Goal: Task Accomplishment & Management: Complete application form

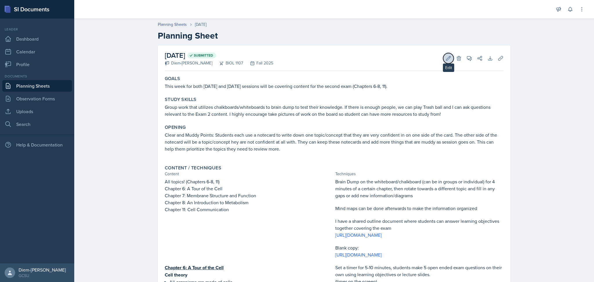
click at [445, 58] on icon at bounding box center [448, 58] width 6 height 6
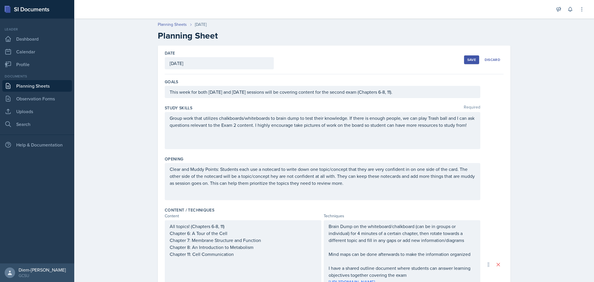
scroll to position [135, 0]
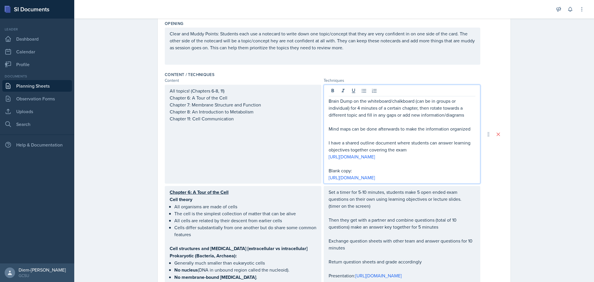
click at [358, 103] on p "Brain Dump on the whiteboard/chalkboard (can be in groups or individual) for 4 …" at bounding box center [402, 107] width 147 height 21
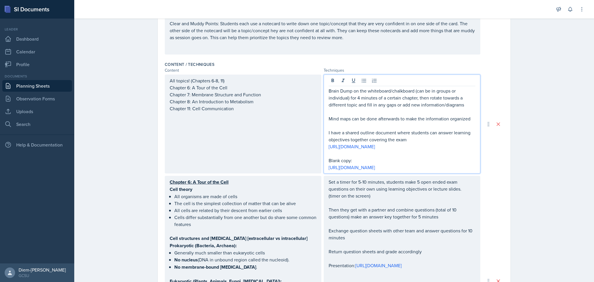
click at [375, 112] on p at bounding box center [402, 111] width 147 height 7
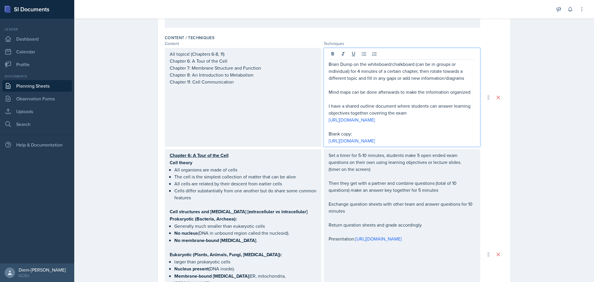
scroll to position [174, 0]
click at [342, 86] on p at bounding box center [402, 83] width 147 height 7
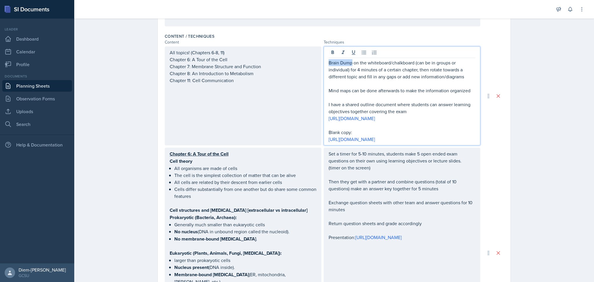
drag, startPoint x: 349, startPoint y: 62, endPoint x: 318, endPoint y: 64, distance: 30.5
click at [318, 64] on div "All topics! (Chapters 6-8, 11) Chapter 6: A Tour of the Cell Chapter 7: Membran…" at bounding box center [323, 95] width 316 height 99
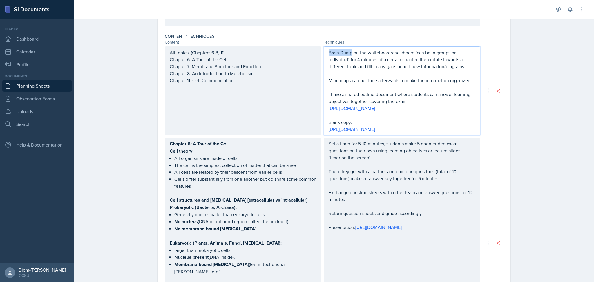
scroll to position [164, 0]
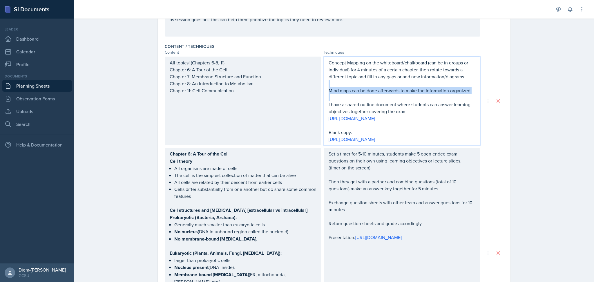
drag, startPoint x: 346, startPoint y: 83, endPoint x: 393, endPoint y: 97, distance: 49.3
click at [393, 97] on div "Concept Mapping on the whiteboard/chalkboard (can be in groups or individual) f…" at bounding box center [402, 101] width 147 height 84
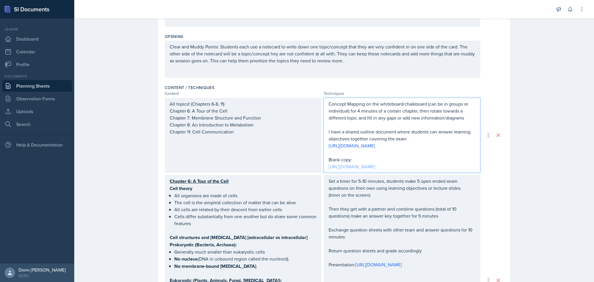
scroll to position [122, 0]
click at [377, 121] on p "Concept Mapping on the whiteboard/chalkboard (can be in groups or individual) f…" at bounding box center [402, 111] width 147 height 21
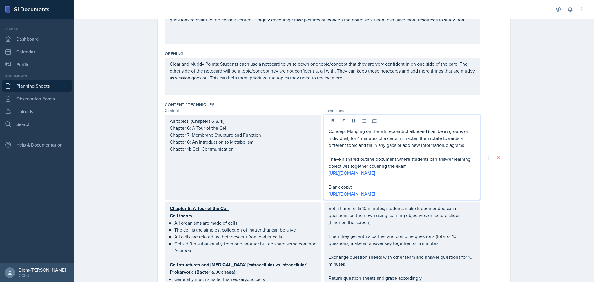
scroll to position [106, 0]
click at [401, 144] on p "Concept Mapping on the whiteboard/chalkboard (can be in groups or individual) f…" at bounding box center [402, 137] width 147 height 21
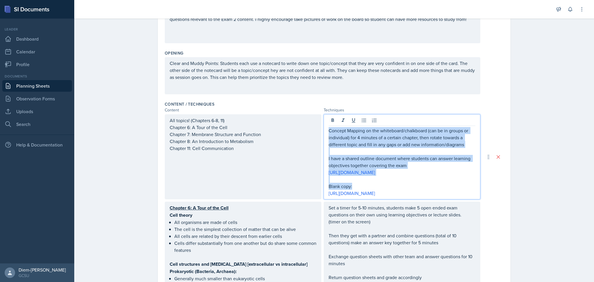
copy div "Concept Mapping on the whiteboard/chalkboard (can be in groups or individual) f…"
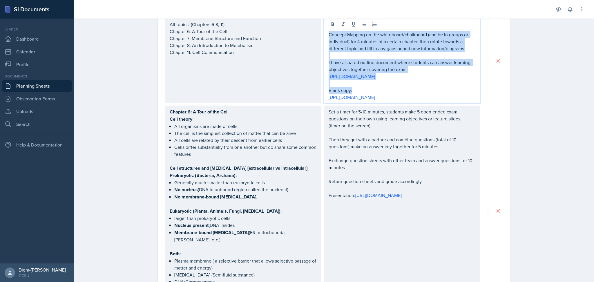
scroll to position [210, 0]
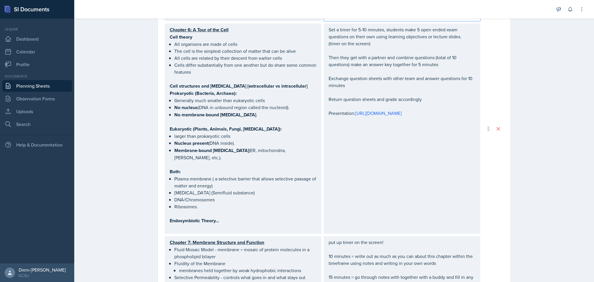
click at [362, 103] on p "Return question sheets and grade accordingly" at bounding box center [402, 99] width 147 height 7
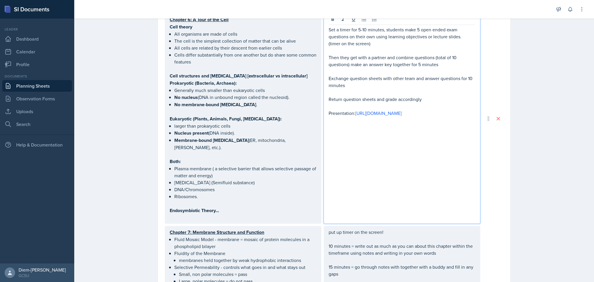
drag, startPoint x: 343, startPoint y: 119, endPoint x: 477, endPoint y: 178, distance: 146.7
click at [477, 178] on div "Set a timer for 5-10 minutes, students make 5 open ended exam questions on thei…" at bounding box center [402, 118] width 157 height 210
copy div "Presentation: https://docs.google.com/presentation/d/1NszCRfpup4XGa2xunauKWC86t…"
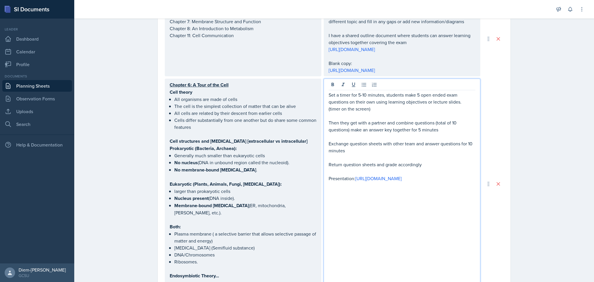
scroll to position [211, 0]
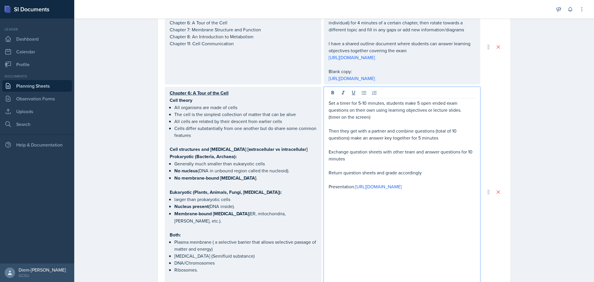
click at [370, 141] on p "Then they get with a partner and combine questions (total of 10 questions) make…" at bounding box center [402, 134] width 147 height 14
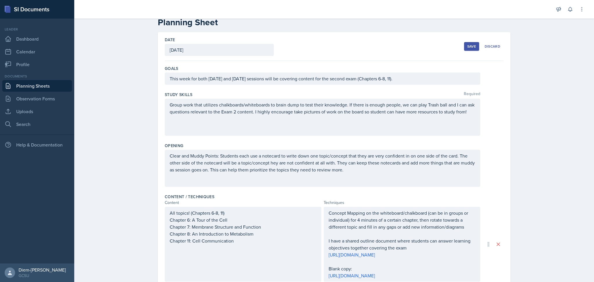
scroll to position [0, 0]
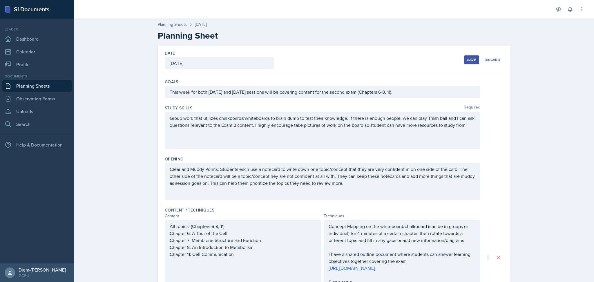
click at [247, 92] on div "This week for both [DATE] and [DATE] sessions will be covering content for the …" at bounding box center [323, 92] width 316 height 12
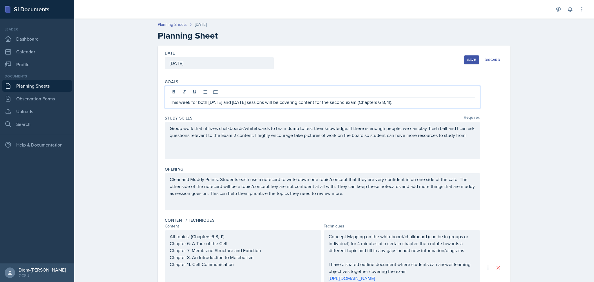
click at [398, 136] on p "Group work that utilizes chalkboards/whiteboards to brain dump to test their kn…" at bounding box center [323, 132] width 306 height 14
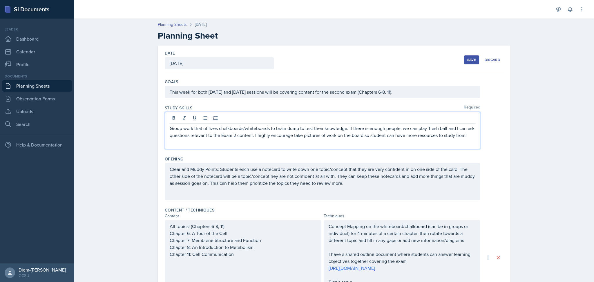
click at [296, 127] on p "Group work that utilizes chalkboards/whiteboards to brain dump to test their kn…" at bounding box center [323, 132] width 306 height 14
drag, startPoint x: 273, startPoint y: 128, endPoint x: 296, endPoint y: 128, distance: 23.2
click at [296, 128] on p "Group work that utilizes chalkboards/whiteboards to brain dump to test their kn…" at bounding box center [323, 132] width 306 height 14
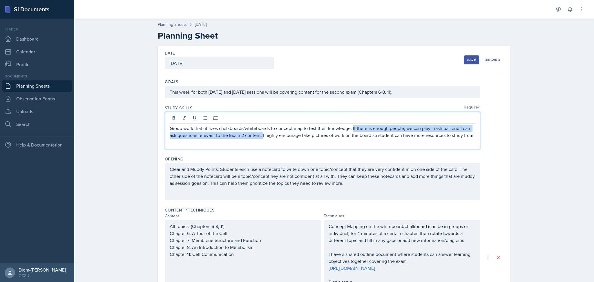
drag, startPoint x: 351, startPoint y: 128, endPoint x: 261, endPoint y: 138, distance: 90.5
click at [261, 138] on p "Group work that utilizes chalkboards/whiteboards to concept map to test their k…" at bounding box center [323, 132] width 306 height 14
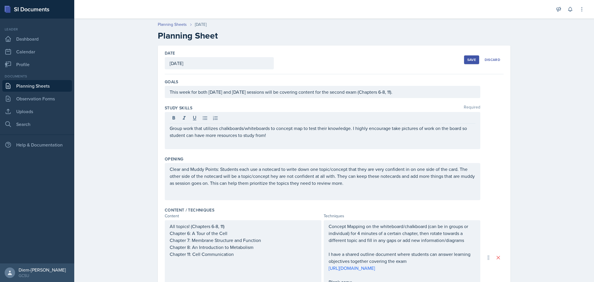
click at [464, 58] on button "Save" at bounding box center [471, 59] width 15 height 9
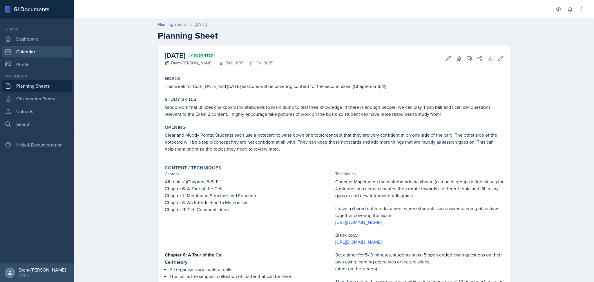
click at [30, 50] on link "Calendar" at bounding box center [37, 52] width 70 height 12
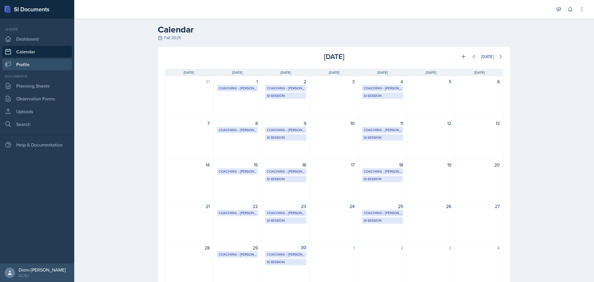
click at [29, 65] on link "Profile" at bounding box center [37, 65] width 70 height 12
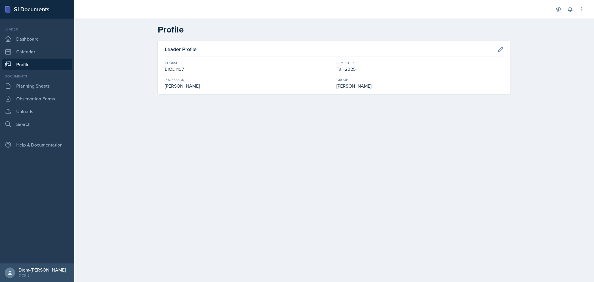
click at [27, 30] on div "Leader" at bounding box center [37, 29] width 70 height 5
click at [28, 39] on link "Dashboard" at bounding box center [37, 39] width 70 height 12
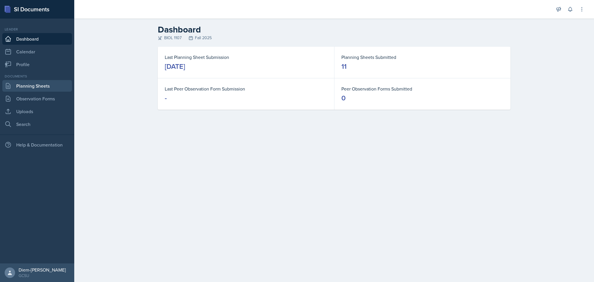
click at [35, 86] on link "Planning Sheets" at bounding box center [37, 86] width 70 height 12
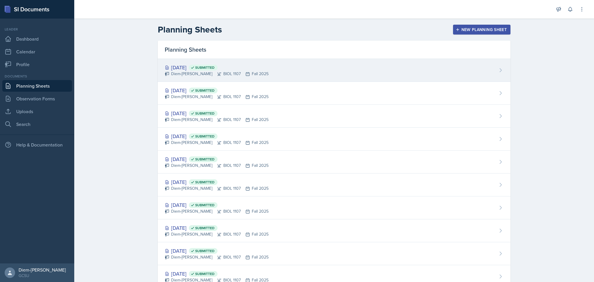
click at [205, 69] on span "Submitted" at bounding box center [203, 68] width 29 height 6
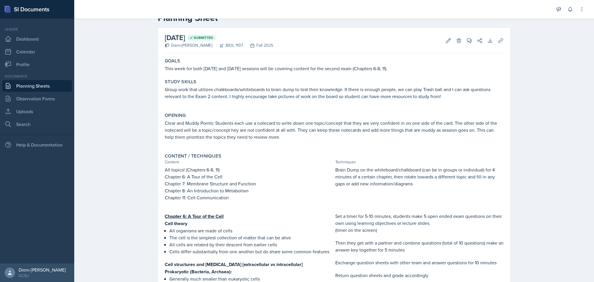
scroll to position [19, 0]
click at [447, 39] on icon at bounding box center [448, 40] width 6 height 6
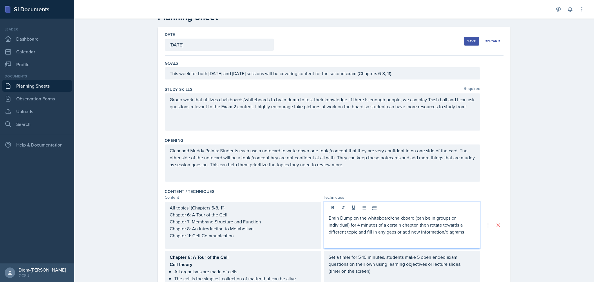
click at [347, 206] on div "Brain Dump on the whiteboard/chalkboard (can be in groups or individual) for 4 …" at bounding box center [402, 225] width 157 height 47
click at [369, 222] on p "Brain Dump on the whiteboard/chalkboard (can be in groups or individual) for 4 …" at bounding box center [402, 224] width 147 height 21
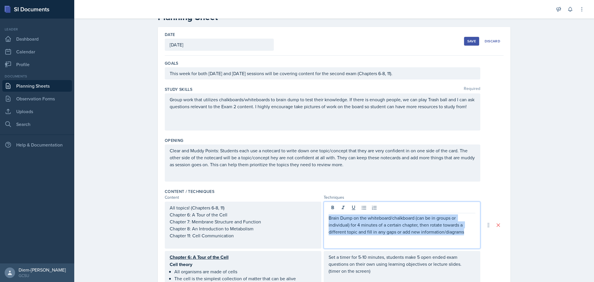
click at [369, 222] on p "Brain Dump on the whiteboard/chalkboard (can be in groups or individual) for 4 …" at bounding box center [402, 224] width 147 height 21
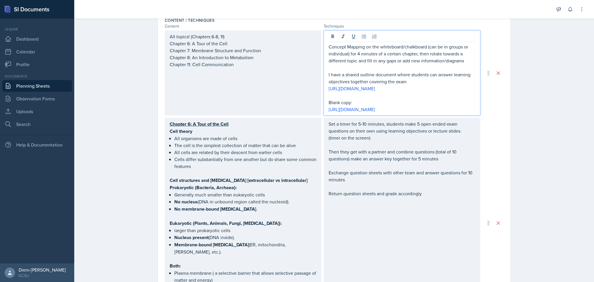
scroll to position [287, 0]
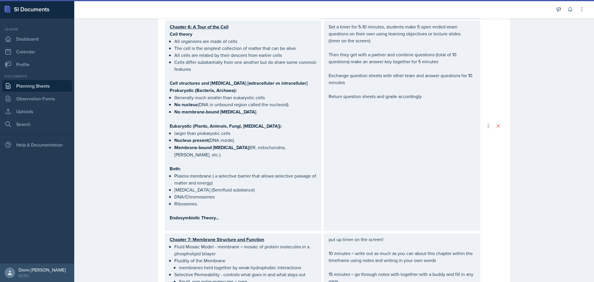
click at [401, 155] on div "Set a timer for 5-10 minutes, students make 5 open ended exam questions on thei…" at bounding box center [402, 126] width 157 height 210
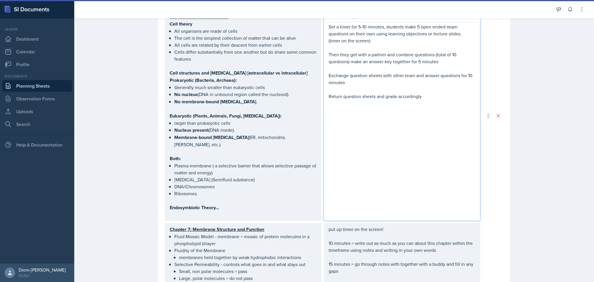
scroll to position [297, 0]
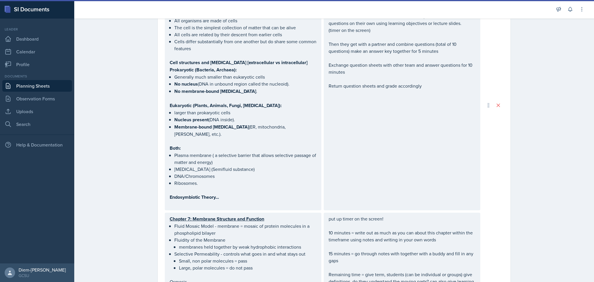
click at [432, 140] on div "Set a timer for 5-10 minutes, students make 5 open ended exam questions on thei…" at bounding box center [402, 105] width 157 height 210
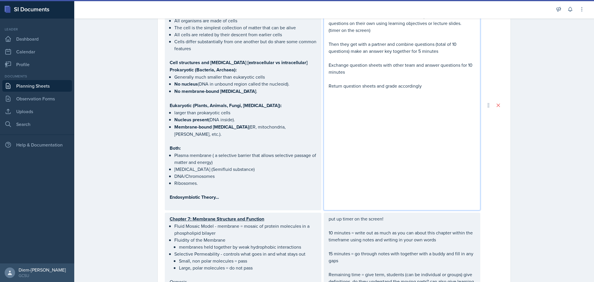
click at [455, 131] on div "Set a timer for 5-10 minutes, students make 5 open ended exam questions on thei…" at bounding box center [402, 105] width 157 height 210
click at [432, 89] on p "Return question sheets and grade accordingly" at bounding box center [402, 85] width 147 height 7
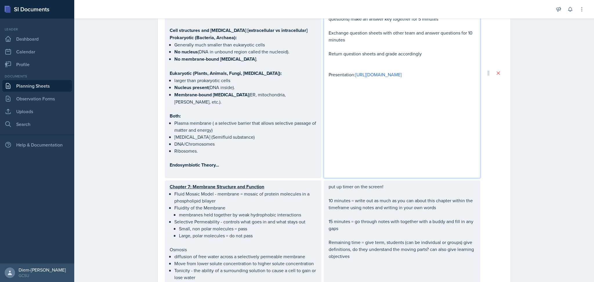
scroll to position [0, 0]
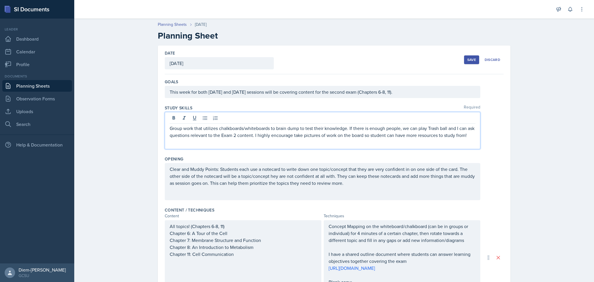
click at [351, 130] on p "Group work that utilizes chalkboards/whiteboards to brain dump to test their kn…" at bounding box center [323, 132] width 306 height 14
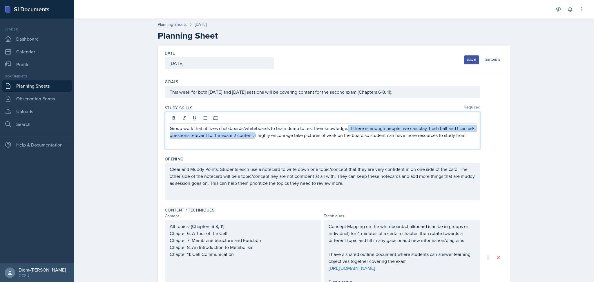
drag, startPoint x: 345, startPoint y: 127, endPoint x: 260, endPoint y: 137, distance: 86.1
click at [260, 137] on p "Group work that utilizes chalkboards/whiteboards to brain dump to test their kn…" at bounding box center [323, 132] width 306 height 14
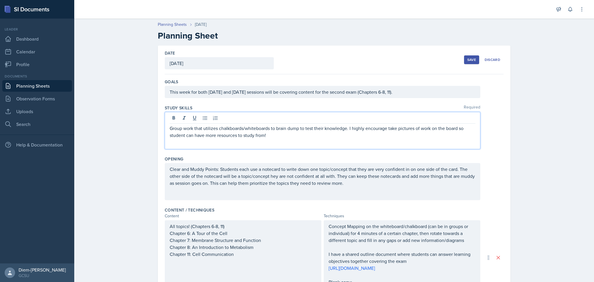
click at [290, 132] on p "Group work that utilizes chalkboards/whiteboards to brain dump to test their kn…" at bounding box center [323, 132] width 306 height 14
click at [467, 61] on div "Save" at bounding box center [471, 59] width 9 height 5
